Goal: Information Seeking & Learning: Find specific fact

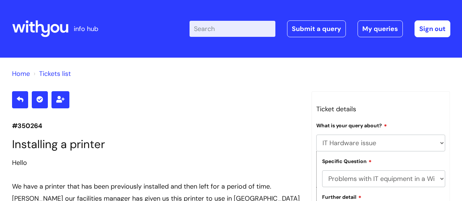
select select "IT Hardware issue"
select select "Problems with IT equipment in a With You office"
select select "Something else"
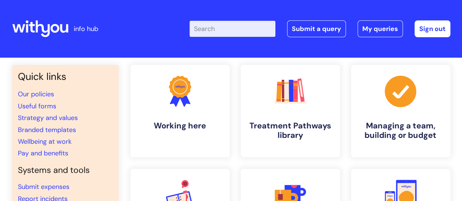
click at [212, 27] on input "Enter your search term here..." at bounding box center [233, 29] width 86 height 16
type input "blue light"
click button "Search" at bounding box center [0, 0] width 0 height 0
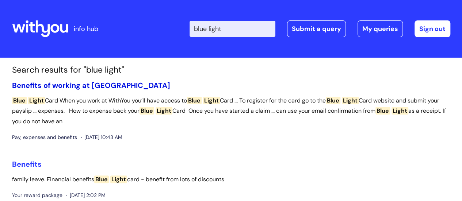
click at [72, 87] on link "Benefits of working at [GEOGRAPHIC_DATA]" at bounding box center [91, 86] width 158 height 10
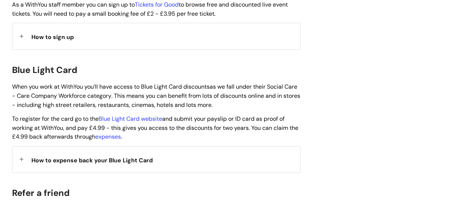
scroll to position [731, 0]
click at [141, 115] on link "Blue Light Card website" at bounding box center [131, 119] width 64 height 8
click at [95, 156] on span "How to expense back your Blue Light Card" at bounding box center [91, 160] width 121 height 8
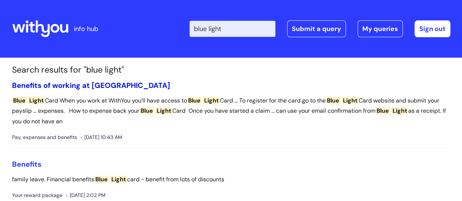
click at [63, 85] on link "Benefits of working at [GEOGRAPHIC_DATA]" at bounding box center [91, 86] width 158 height 10
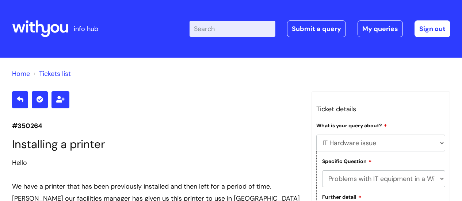
select select "IT Hardware issue"
select select "Problems with IT equipment in a With You office"
select select "Something else"
select select "IT Hardware issue"
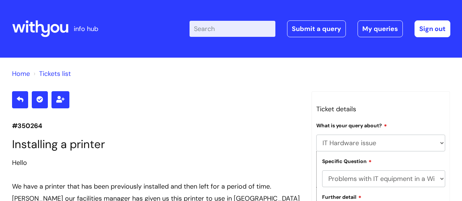
select select "Problems with IT equipment in a With You office"
select select "Something else"
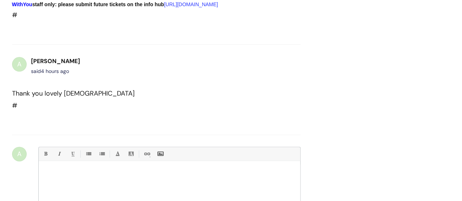
scroll to position [341, 0]
